Goal: Task Accomplishment & Management: Use online tool/utility

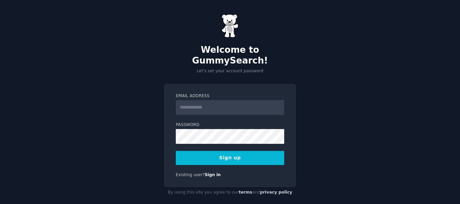
click at [243, 101] on input "Email Address" at bounding box center [230, 107] width 108 height 15
type input "**********"
click at [315, 72] on div "**********" at bounding box center [230, 106] width 460 height 213
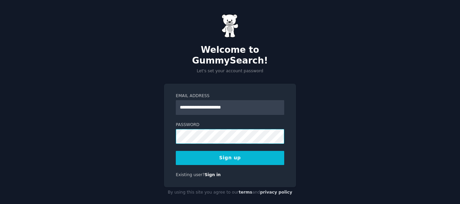
click at [171, 127] on div "**********" at bounding box center [230, 136] width 132 height 104
click at [243, 151] on button "Sign up" at bounding box center [230, 158] width 108 height 14
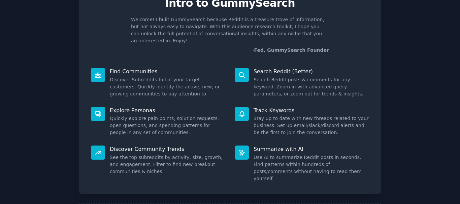
scroll to position [59, 0]
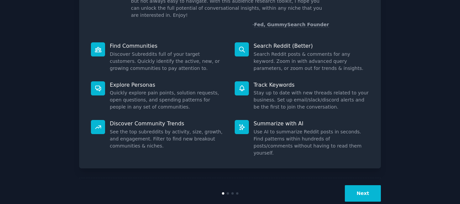
click at [365, 186] on button "Next" at bounding box center [363, 194] width 36 height 17
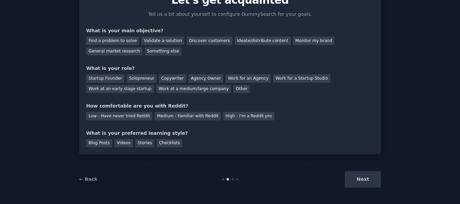
scroll to position [37, 0]
click at [356, 180] on div "Next" at bounding box center [330, 179] width 101 height 17
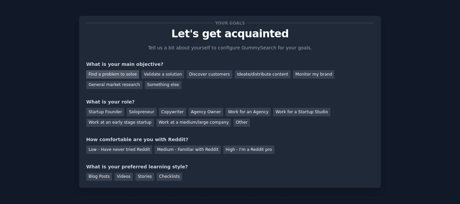
click at [124, 75] on div "Find a problem to solve" at bounding box center [112, 74] width 53 height 8
click at [161, 74] on div "Validate a solution" at bounding box center [162, 74] width 43 height 8
click at [119, 76] on div "Find a problem to solve" at bounding box center [112, 74] width 53 height 8
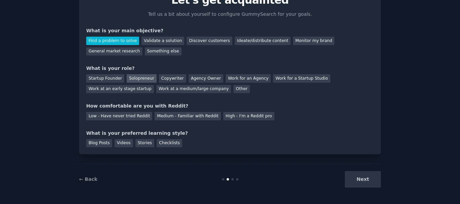
click at [134, 77] on div "Solopreneur" at bounding box center [142, 78] width 30 height 8
click at [108, 116] on div "Low - Have never tried Reddit" at bounding box center [119, 116] width 66 height 8
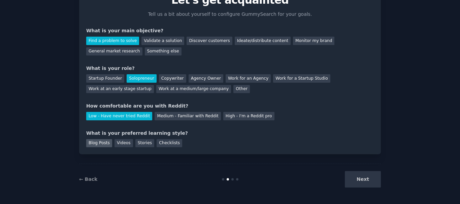
click at [97, 145] on div "Blog Posts" at bounding box center [99, 143] width 26 height 8
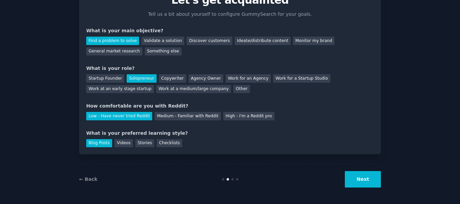
click at [359, 176] on button "Next" at bounding box center [363, 179] width 36 height 17
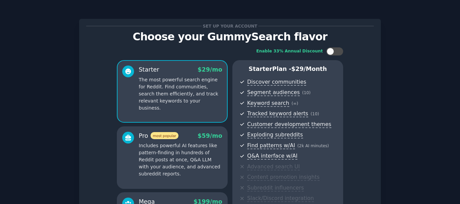
scroll to position [115, 0]
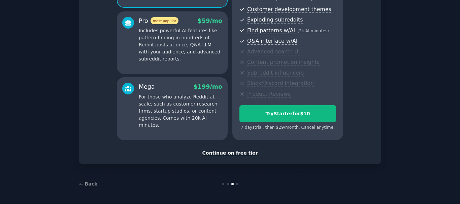
click at [243, 155] on div "Continue on free tier" at bounding box center [230, 153] width 288 height 7
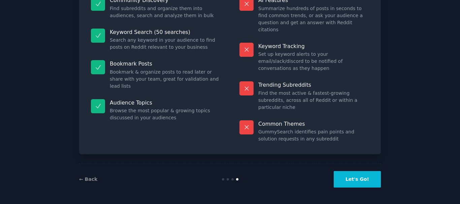
scroll to position [58, 0]
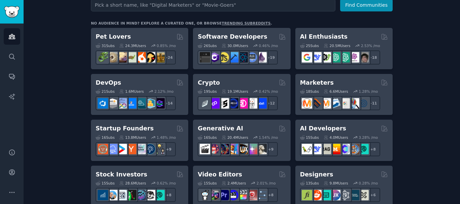
scroll to position [135, 0]
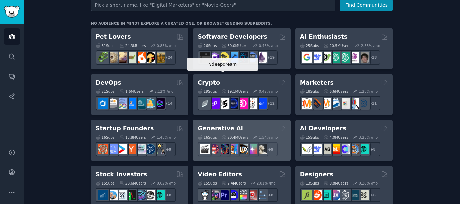
scroll to position [34, 0]
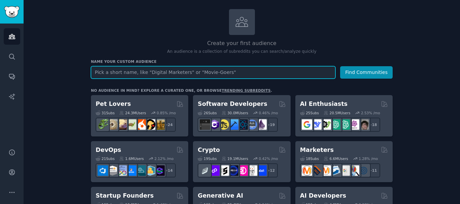
click at [270, 73] on input "text" at bounding box center [213, 72] width 245 height 12
paste input "psychologists"
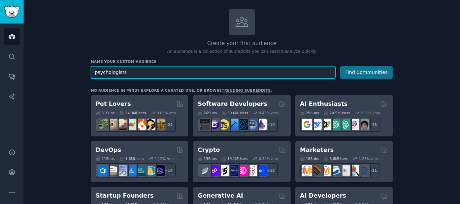
type input "psychologists"
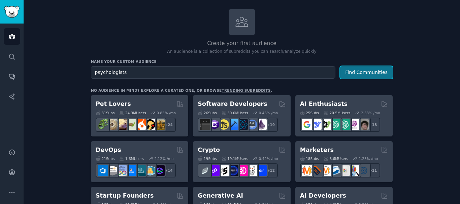
click at [360, 70] on button "Find Communities" at bounding box center [366, 72] width 53 height 12
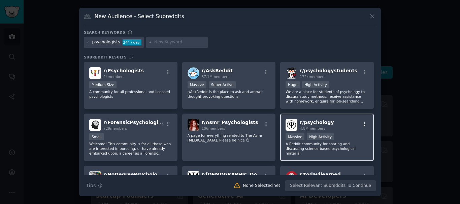
click at [361, 126] on icon "button" at bounding box center [364, 124] width 6 height 6
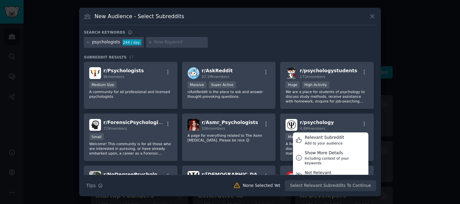
click at [403, 109] on div at bounding box center [230, 102] width 460 height 204
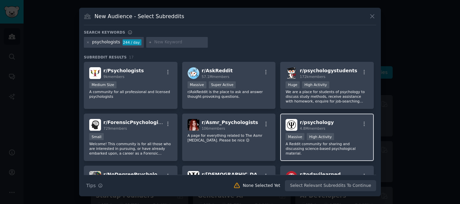
click at [345, 123] on div "r/ psychology 4.8M members" at bounding box center [327, 125] width 83 height 12
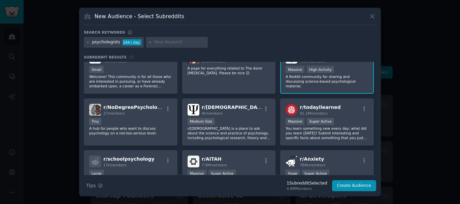
scroll to position [34, 0]
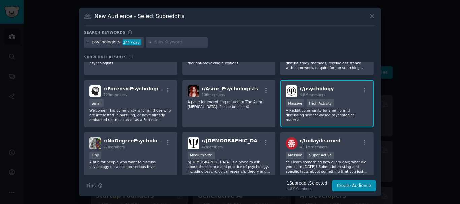
click at [307, 92] on span "r/ psychology" at bounding box center [317, 88] width 34 height 5
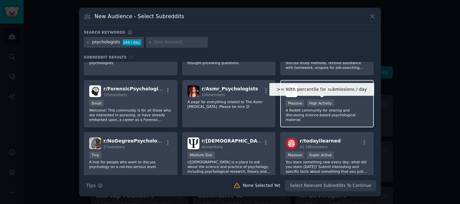
click at [318, 103] on div "High Activity" at bounding box center [320, 103] width 27 height 7
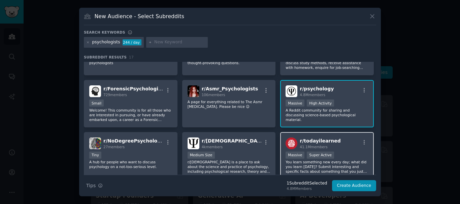
scroll to position [67, 0]
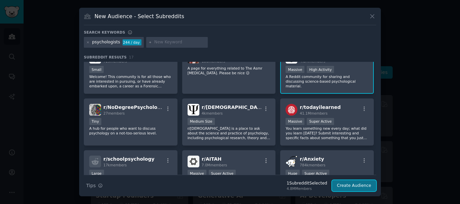
click at [354, 188] on button "Create Audience" at bounding box center [354, 186] width 44 height 11
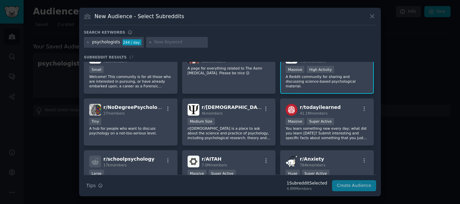
scroll to position [0, 0]
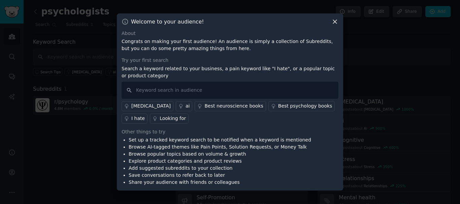
click at [337, 19] on icon at bounding box center [334, 21] width 7 height 7
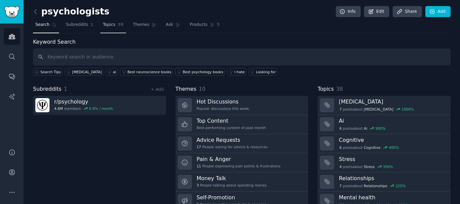
click at [103, 23] on span "Topics" at bounding box center [109, 25] width 12 height 6
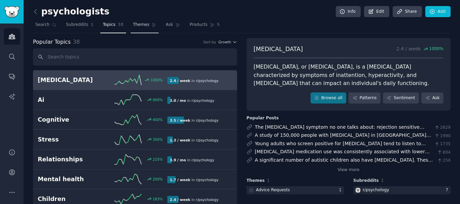
click at [134, 25] on span "Themes" at bounding box center [141, 25] width 17 height 6
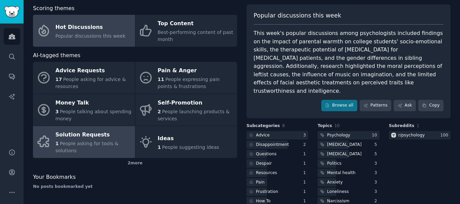
scroll to position [56, 0]
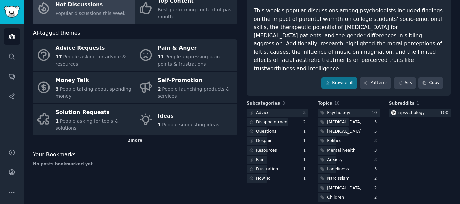
click at [134, 141] on div "2 more" at bounding box center [135, 141] width 204 height 11
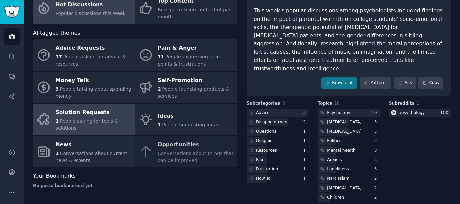
click at [97, 116] on div "Solution Requests" at bounding box center [94, 112] width 76 height 11
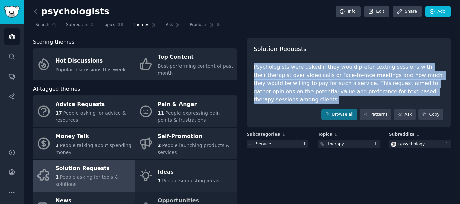
drag, startPoint x: 437, startPoint y: 93, endPoint x: 252, endPoint y: 66, distance: 186.6
click at [252, 66] on div "Solution Requests Psychologists were asked if they would prefer texting session…" at bounding box center [349, 83] width 204 height 90
click at [248, 59] on body "Audiences Search Conversations AI Reports Help Account More psychologists Info …" at bounding box center [230, 102] width 460 height 204
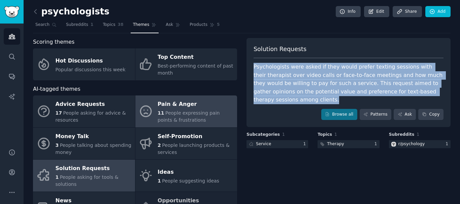
click at [188, 113] on span "People expressing pain points & frustrations" at bounding box center [189, 116] width 62 height 12
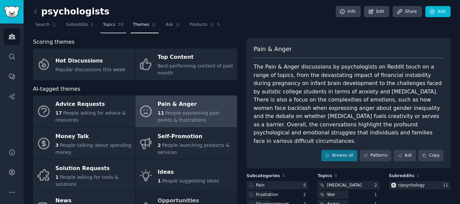
click at [109, 27] on span "Topics" at bounding box center [109, 25] width 12 height 6
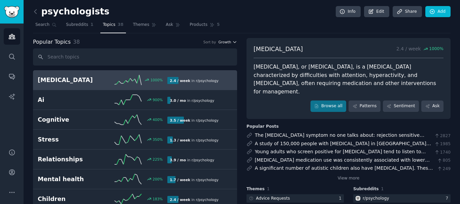
click at [235, 42] on icon "button" at bounding box center [234, 41] width 3 height 1
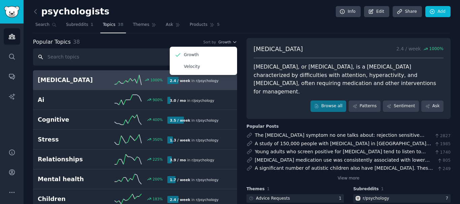
click at [149, 53] on input "text" at bounding box center [135, 57] width 204 height 17
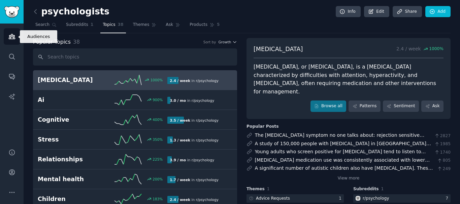
click at [11, 38] on icon "Sidebar" at bounding box center [11, 36] width 7 height 7
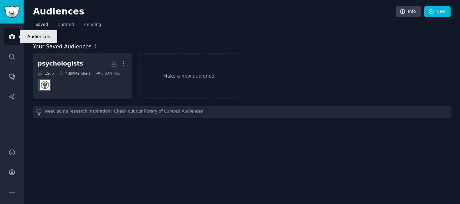
click at [15, 37] on icon "Sidebar" at bounding box center [11, 36] width 7 height 7
click at [14, 2] on link "Sidebar" at bounding box center [12, 12] width 24 height 24
click at [12, 9] on img "Sidebar" at bounding box center [11, 12] width 15 height 12
click at [437, 10] on link "New" at bounding box center [437, 11] width 26 height 11
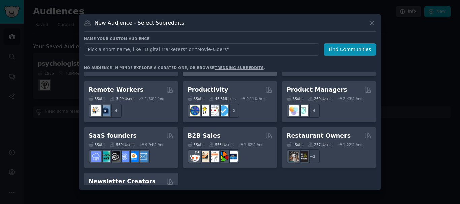
scroll to position [526, 0]
